Goal: Transaction & Acquisition: Purchase product/service

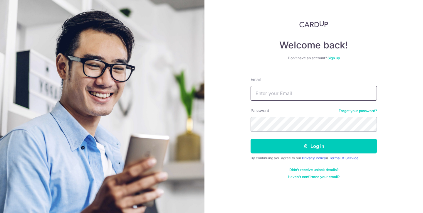
click at [277, 99] on input "Email" at bounding box center [314, 93] width 126 height 15
type input "dishagoenka@gmail.com"
click at [251, 139] on button "Log in" at bounding box center [314, 146] width 126 height 15
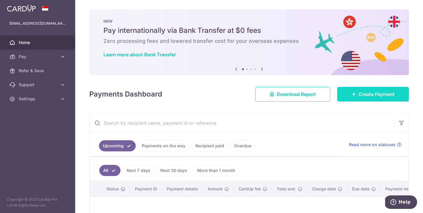
click at [354, 98] on link "Create Payment" at bounding box center [374, 94] width 72 height 15
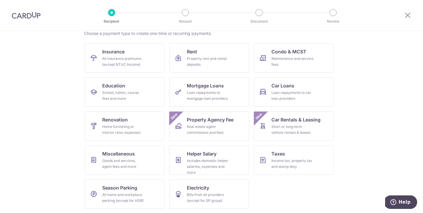
scroll to position [49, 0]
click at [133, 156] on span "Miscellaneous" at bounding box center [118, 154] width 33 height 7
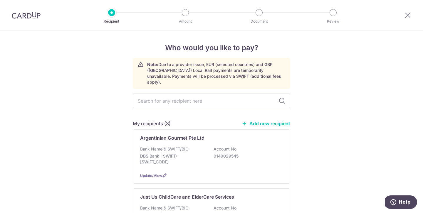
click at [267, 121] on link "Add new recipient" at bounding box center [266, 124] width 49 height 6
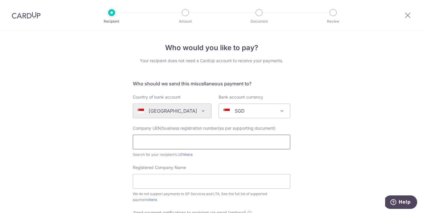
click at [174, 141] on input "text" at bounding box center [212, 142] width 158 height 15
paste input "53455627BA00#XNAP"
type input "53455627BA00#XNAP"
click at [167, 182] on input "Registered Company Name" at bounding box center [212, 181] width 158 height 15
paste input "REBECCA BERGER"
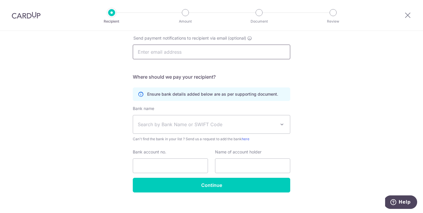
scroll to position [175, 0]
type input "REBECCA BERGER PHOTOGRAPHY"
click at [235, 126] on span "Search by Bank Name or SWIFT Code" at bounding box center [207, 124] width 138 height 7
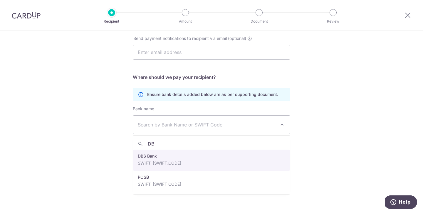
type input "DB"
select select "6"
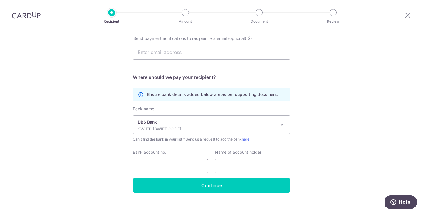
click at [191, 165] on input "Bank account no." at bounding box center [170, 166] width 75 height 15
paste input "885215884200"
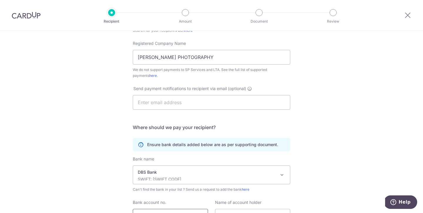
scroll to position [124, 0]
type input "885215884200"
click at [183, 60] on input "[PERSON_NAME] PHOTOGRAPHY" at bounding box center [212, 57] width 158 height 15
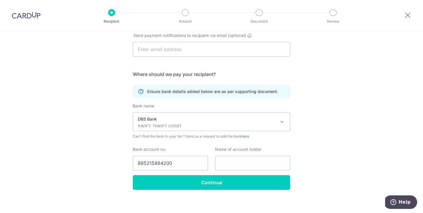
scroll to position [182, 0]
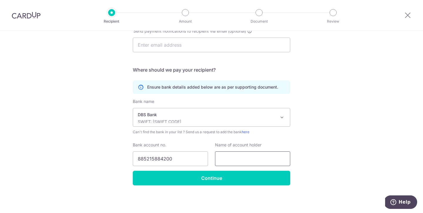
click at [229, 158] on input "text" at bounding box center [252, 159] width 75 height 15
paste input "[PERSON_NAME] PHOTOGRAPHY"
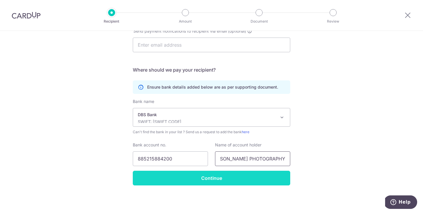
type input "[PERSON_NAME] PHOTOGRAPHY"
click at [214, 180] on input "Continue" at bounding box center [212, 178] width 158 height 15
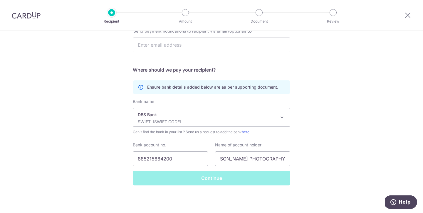
scroll to position [0, 0]
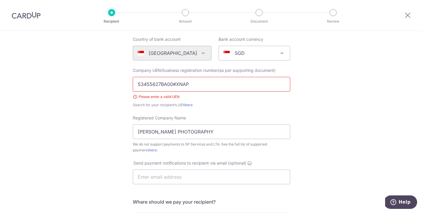
scroll to position [58, 0]
click at [137, 84] on input "53455627BA00#XNAP" at bounding box center [212, 84] width 158 height 15
click at [236, 110] on form "Who should we send this miscellaneous payment to? Country of bank account Alger…" at bounding box center [212, 171] width 158 height 296
click at [192, 105] on link "here" at bounding box center [189, 105] width 8 height 4
click at [212, 83] on input "UEN53455627BA00#XNAP" at bounding box center [212, 84] width 158 height 15
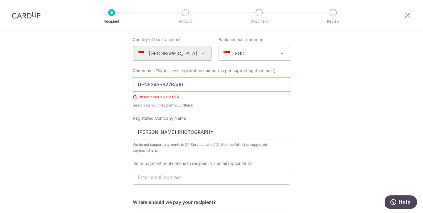
click button "Submit Request" at bounding box center [0, 0] width 0 height 0
click at [148, 84] on input "UEN53455627BA00" at bounding box center [212, 84] width 158 height 15
click button "Submit Request" at bounding box center [0, 0] width 0 height 0
click at [229, 102] on div "Company UEN/business registration number(as per supporting document) 53455627BA…" at bounding box center [212, 88] width 158 height 41
click at [170, 81] on input "53455627BA00" at bounding box center [212, 84] width 158 height 15
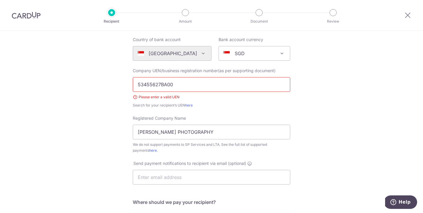
click at [170, 81] on input "53455627BA00" at bounding box center [212, 84] width 158 height 15
paste input "UEN53455627BA00#XNAP"
type input "UEN53455627BA00#XNAP"
click button "Submit Request" at bounding box center [0, 0] width 0 height 0
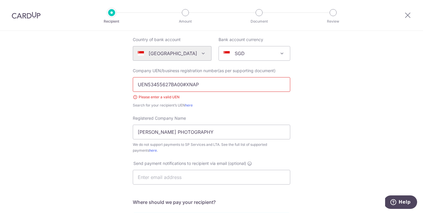
click at [216, 114] on form "Who should we send this miscellaneous payment to? Country of bank account Alger…" at bounding box center [212, 171] width 158 height 296
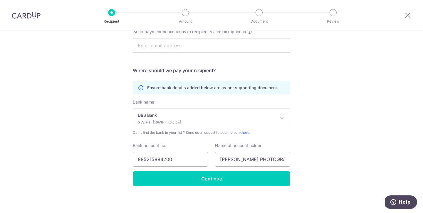
scroll to position [190, 0]
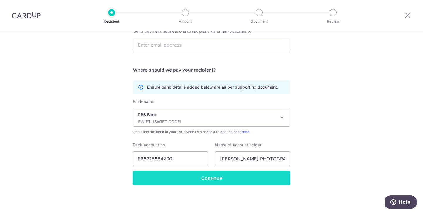
click at [215, 176] on input "Continue" at bounding box center [212, 178] width 158 height 15
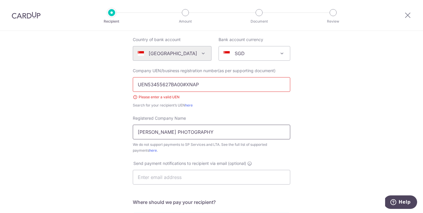
scroll to position [57, 0]
click at [184, 86] on input "UEN53455627BA00#XNAP" at bounding box center [212, 85] width 158 height 15
paste input "53455627B"
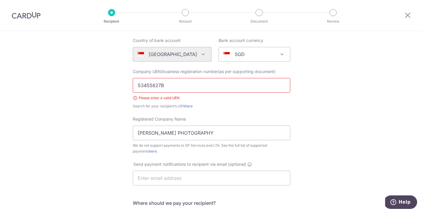
type input "53455627B"
click at [265, 110] on form "Who should we send this miscellaneous payment to? Country of bank account [GEOG…" at bounding box center [212, 172] width 158 height 296
click at [201, 84] on input "53455627B" at bounding box center [212, 85] width 158 height 15
click button "Submit Request" at bounding box center [0, 0] width 0 height 0
click at [238, 118] on div "Registered Company Name REBECCA BERGER PHOTOGRAPHY We do not support payments t…" at bounding box center [212, 135] width 158 height 38
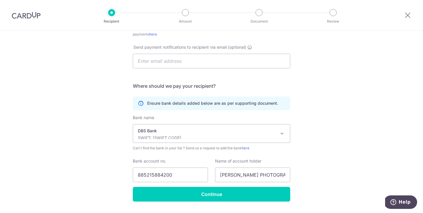
scroll to position [190, 0]
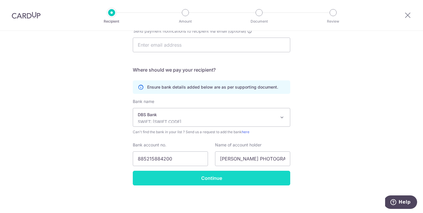
click at [219, 180] on input "Continue" at bounding box center [212, 178] width 158 height 15
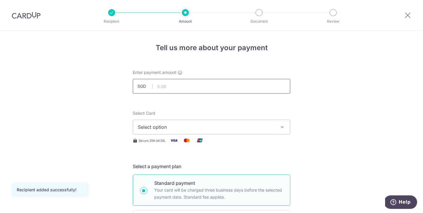
click at [181, 86] on input "text" at bounding box center [212, 86] width 158 height 15
type input "1,050.00"
click at [203, 127] on span "Select option" at bounding box center [206, 127] width 137 height 7
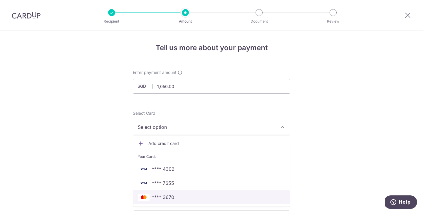
click at [183, 194] on span "**** 3670" at bounding box center [212, 197] width 148 height 7
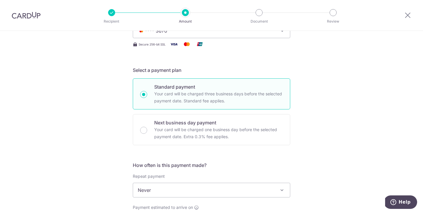
scroll to position [95, 0]
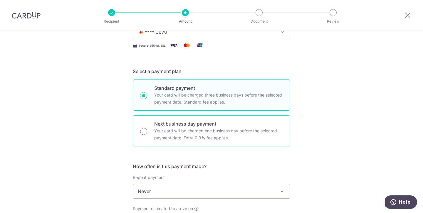
click at [145, 132] on input "Next business day payment Your card will be charged one business day before the…" at bounding box center [143, 131] width 7 height 7
radio input "true"
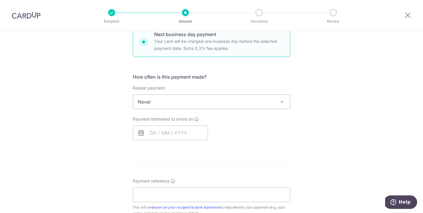
scroll to position [184, 0]
click at [154, 133] on input "text" at bounding box center [170, 134] width 75 height 15
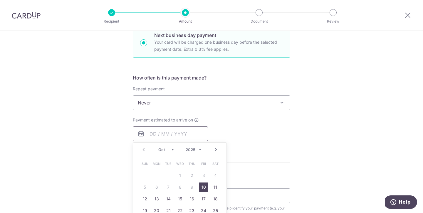
click at [154, 133] on input "text" at bounding box center [170, 134] width 75 height 15
click at [205, 184] on link "10" at bounding box center [203, 187] width 9 height 9
type input "[DATE]"
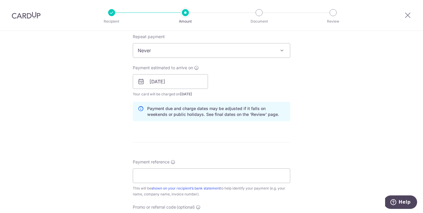
scroll to position [283, 0]
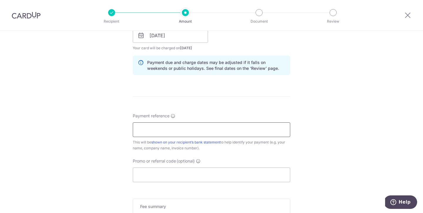
click at [174, 128] on input "Payment reference" at bounding box center [212, 130] width 158 height 15
paste input "r INV-731"
click at [142, 129] on input "r INV-731" at bounding box center [212, 130] width 158 height 15
type input "INV-731"
click at [115, 124] on div "Tell us more about your payment Enter payment amount SGD 1,050.00 1050.00 Recip…" at bounding box center [211, 40] width 423 height 585
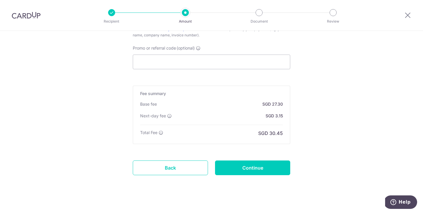
scroll to position [402, 0]
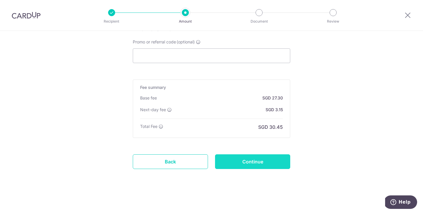
click at [245, 162] on input "Continue" at bounding box center [252, 162] width 75 height 15
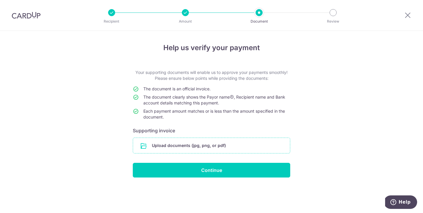
click at [225, 146] on input "file" at bounding box center [211, 145] width 157 height 15
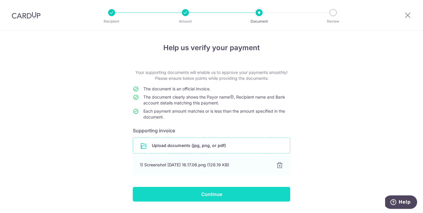
click at [257, 192] on input "Continue" at bounding box center [212, 194] width 158 height 15
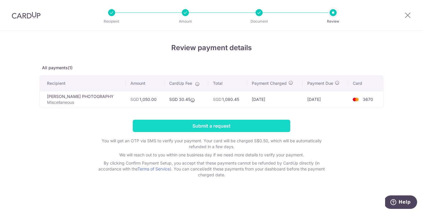
click at [215, 129] on input "Submit a request" at bounding box center [212, 126] width 158 height 12
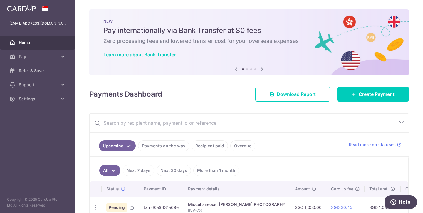
scroll to position [34, 0]
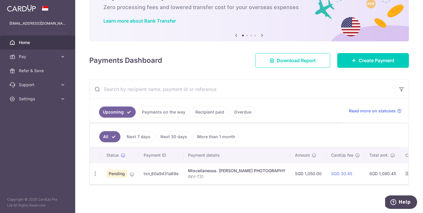
click at [202, 116] on link "Recipient paid" at bounding box center [210, 112] width 36 height 11
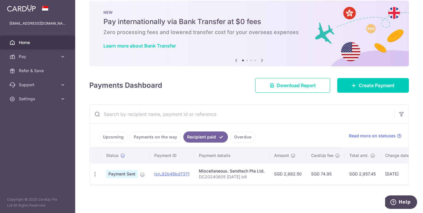
scroll to position [9, 0]
click at [159, 139] on link "Payments on the way" at bounding box center [155, 137] width 51 height 11
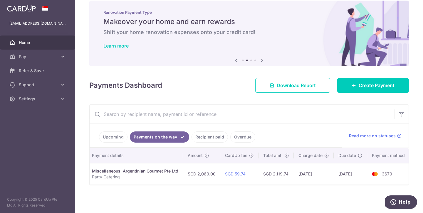
scroll to position [0, 0]
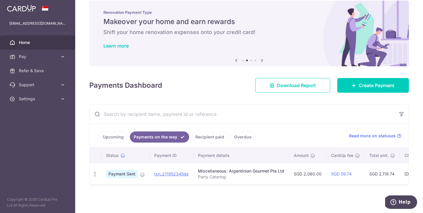
click at [115, 138] on link "Upcoming" at bounding box center [113, 137] width 29 height 11
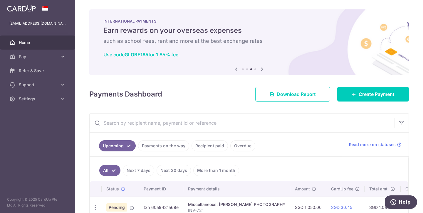
scroll to position [34, 0]
